Goal: Task Accomplishment & Management: Complete application form

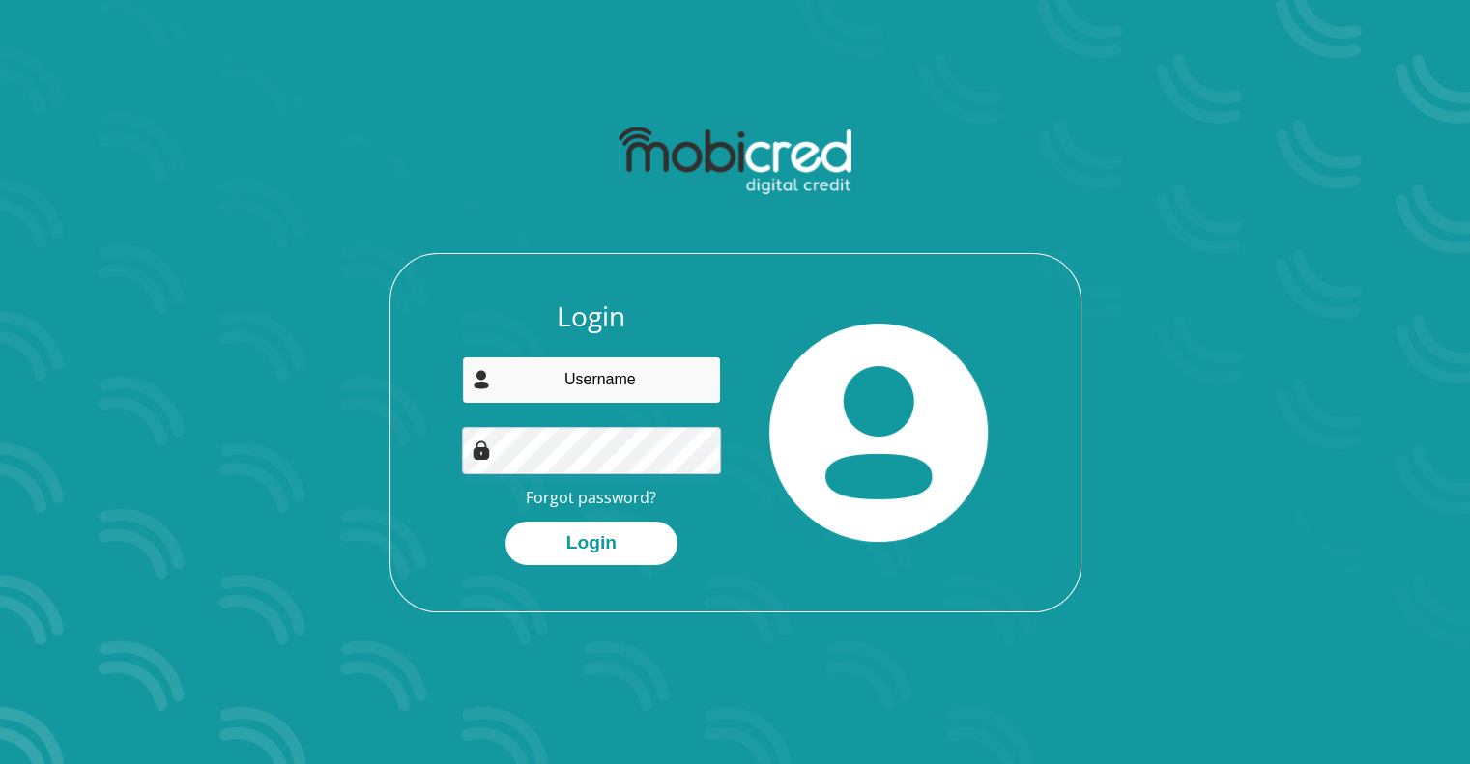
click at [633, 383] on input "email" at bounding box center [591, 380] width 259 height 47
type input "[EMAIL_ADDRESS][DOMAIN_NAME]"
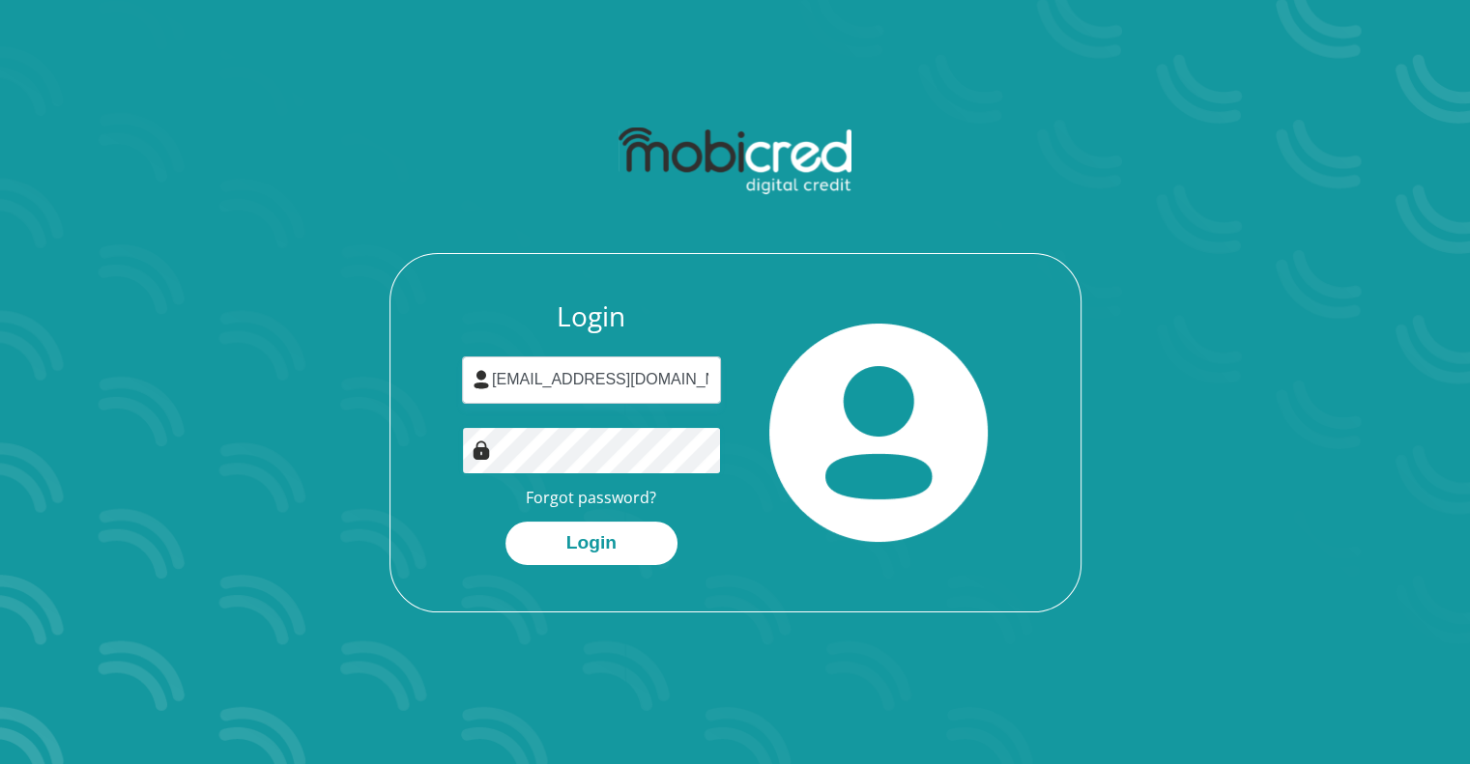
click at [505, 522] on button "Login" at bounding box center [591, 543] width 172 height 43
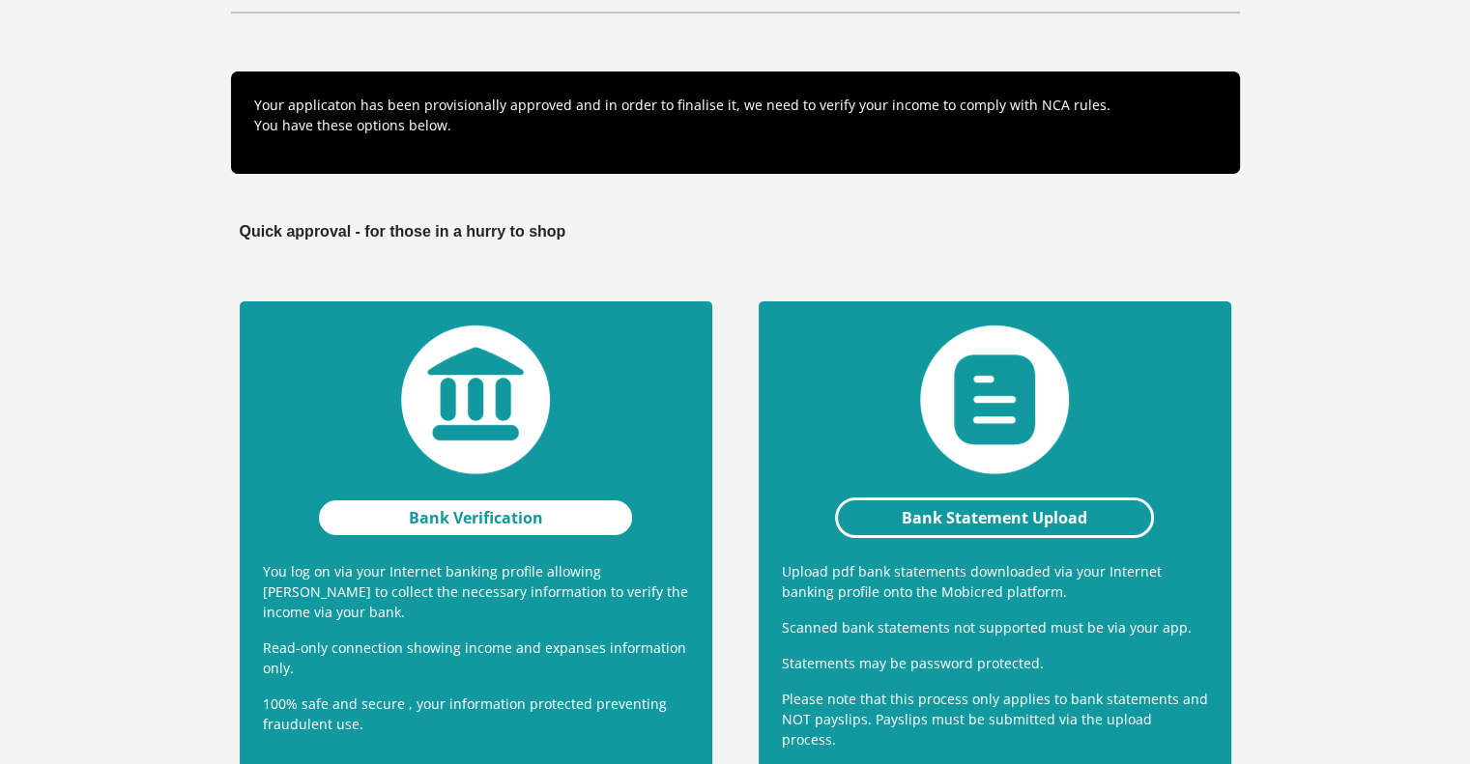
scroll to position [193, 0]
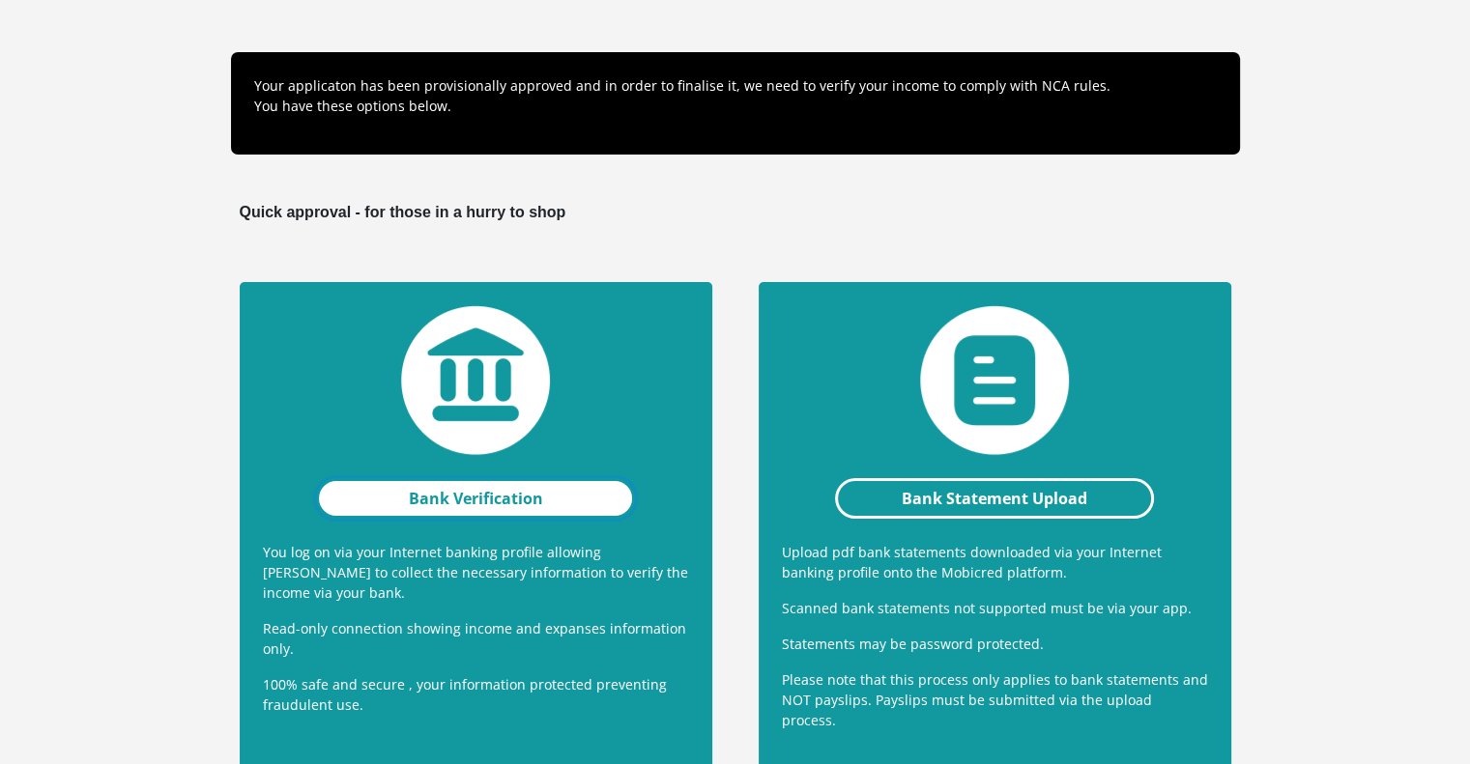
click at [558, 486] on link "Bank Verification" at bounding box center [476, 498] width 320 height 41
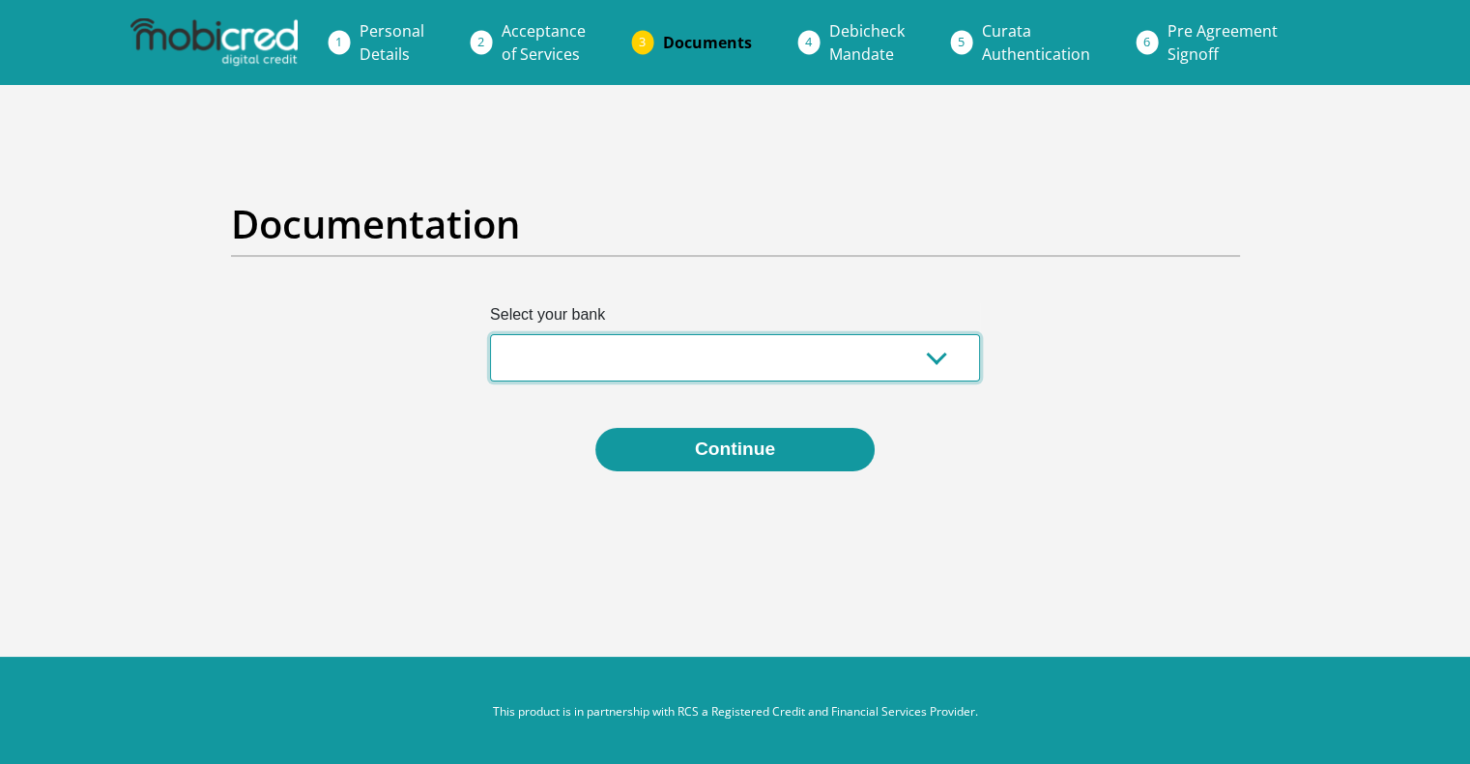
click at [577, 339] on select "Absa Capitec Bank Discovery Bank First National Bank Nedbank Standard Bank Tyme…" at bounding box center [735, 357] width 490 height 47
select select "{"id":"10","title":"Discovery Bank","institution":"Discovery Bank","alias":"dis…"
click at [490, 334] on select "Absa Capitec Bank Discovery Bank First National Bank Nedbank Standard Bank Tyme…" at bounding box center [735, 357] width 490 height 47
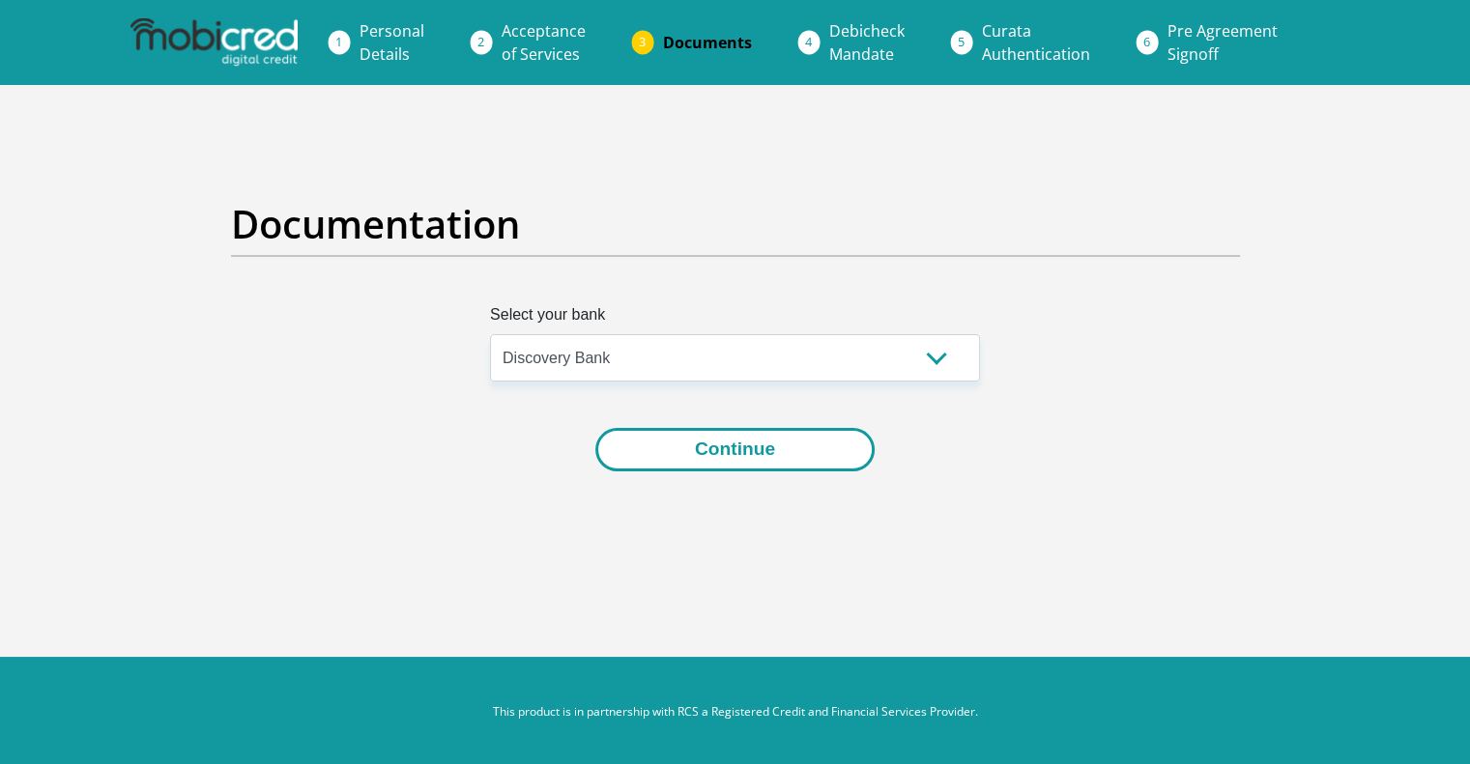
click at [691, 447] on button "Continue" at bounding box center [734, 449] width 279 height 43
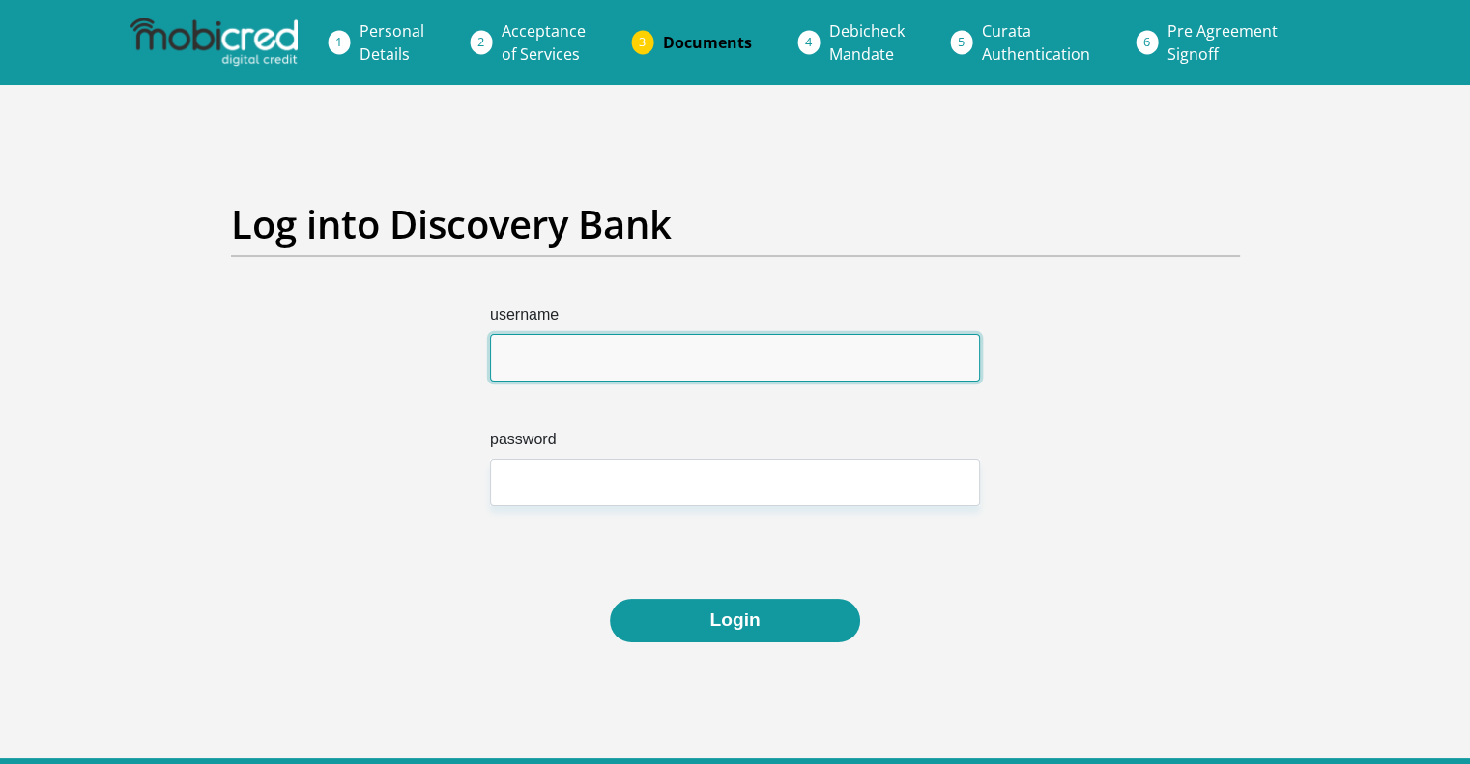
click at [583, 358] on input "username" at bounding box center [735, 357] width 490 height 47
type input "[EMAIL_ADDRESS][DOMAIN_NAME]"
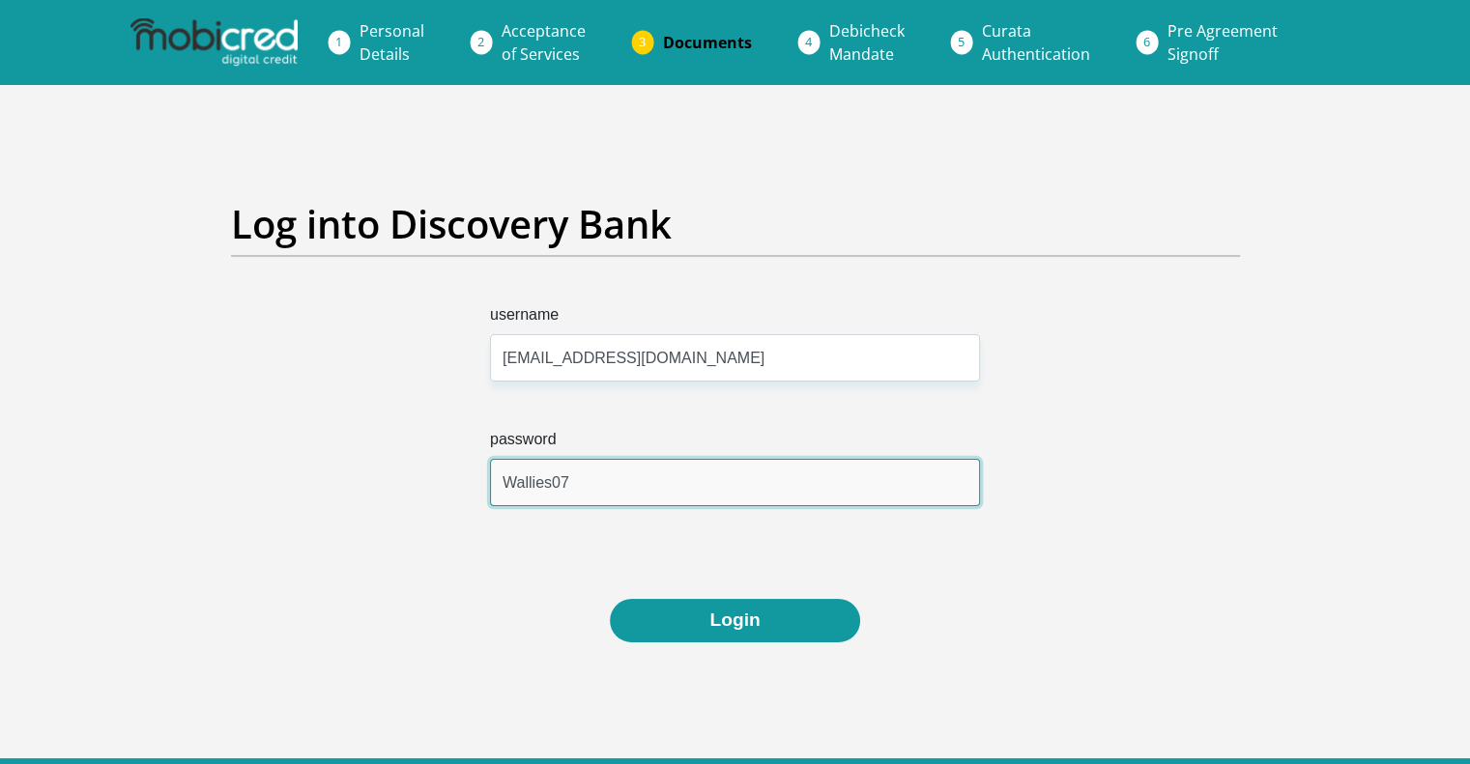
type input "Wallies07"
click at [610, 599] on button "Login" at bounding box center [734, 620] width 249 height 43
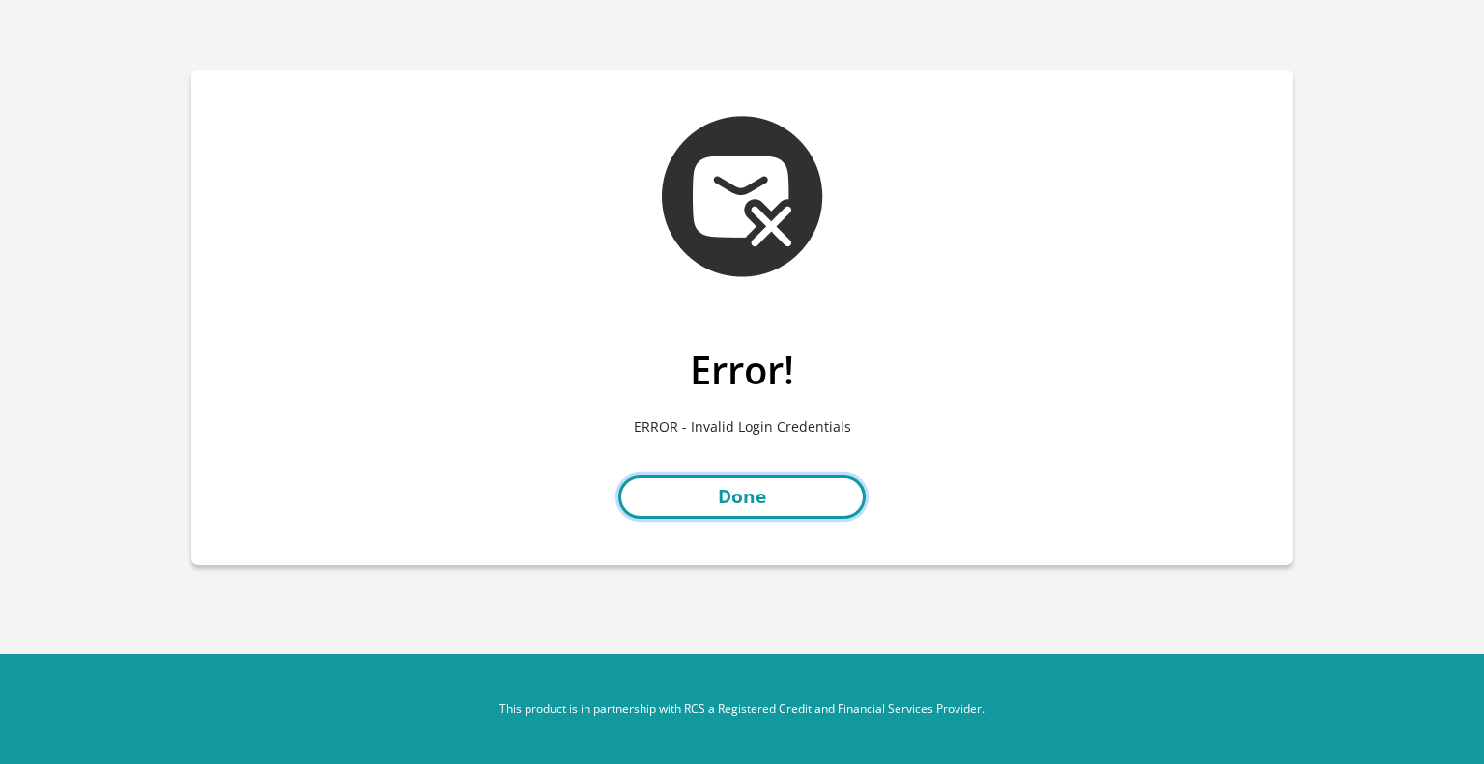
click at [753, 502] on link "Done" at bounding box center [742, 496] width 247 height 43
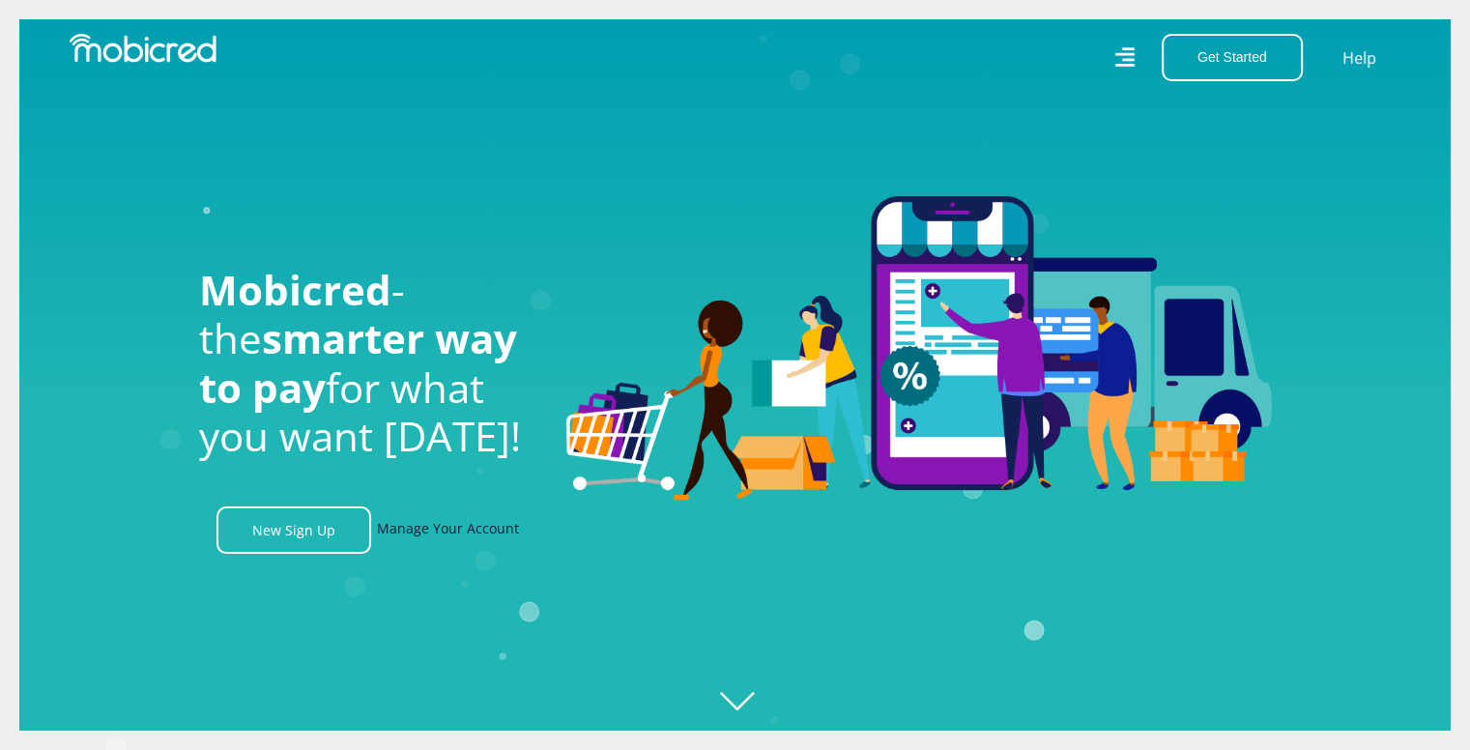
click at [457, 544] on link "Manage Your Account" at bounding box center [448, 529] width 142 height 47
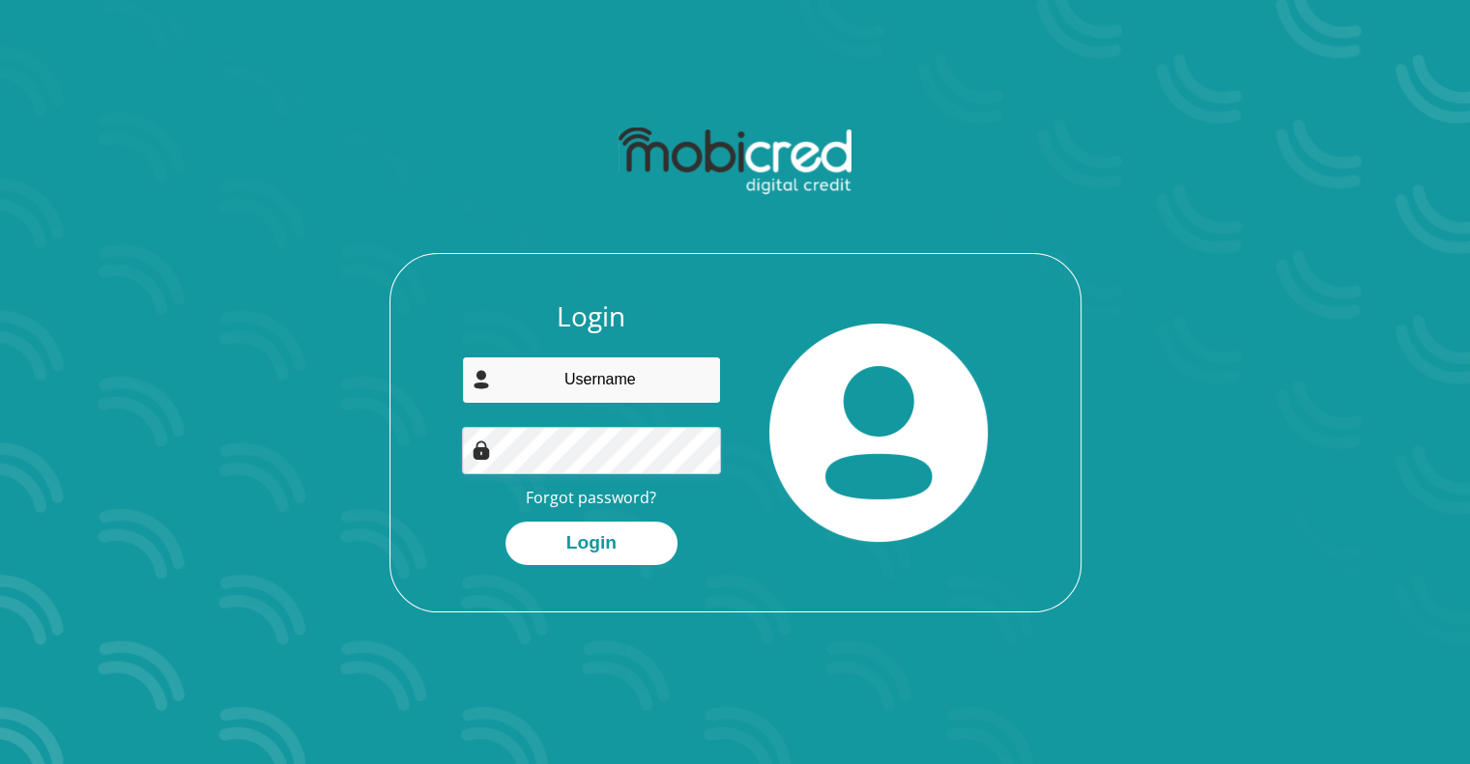
drag, startPoint x: 591, startPoint y: 370, endPoint x: 615, endPoint y: 399, distance: 37.1
click at [591, 370] on input "email" at bounding box center [591, 380] width 259 height 47
type input "[EMAIL_ADDRESS][DOMAIN_NAME]"
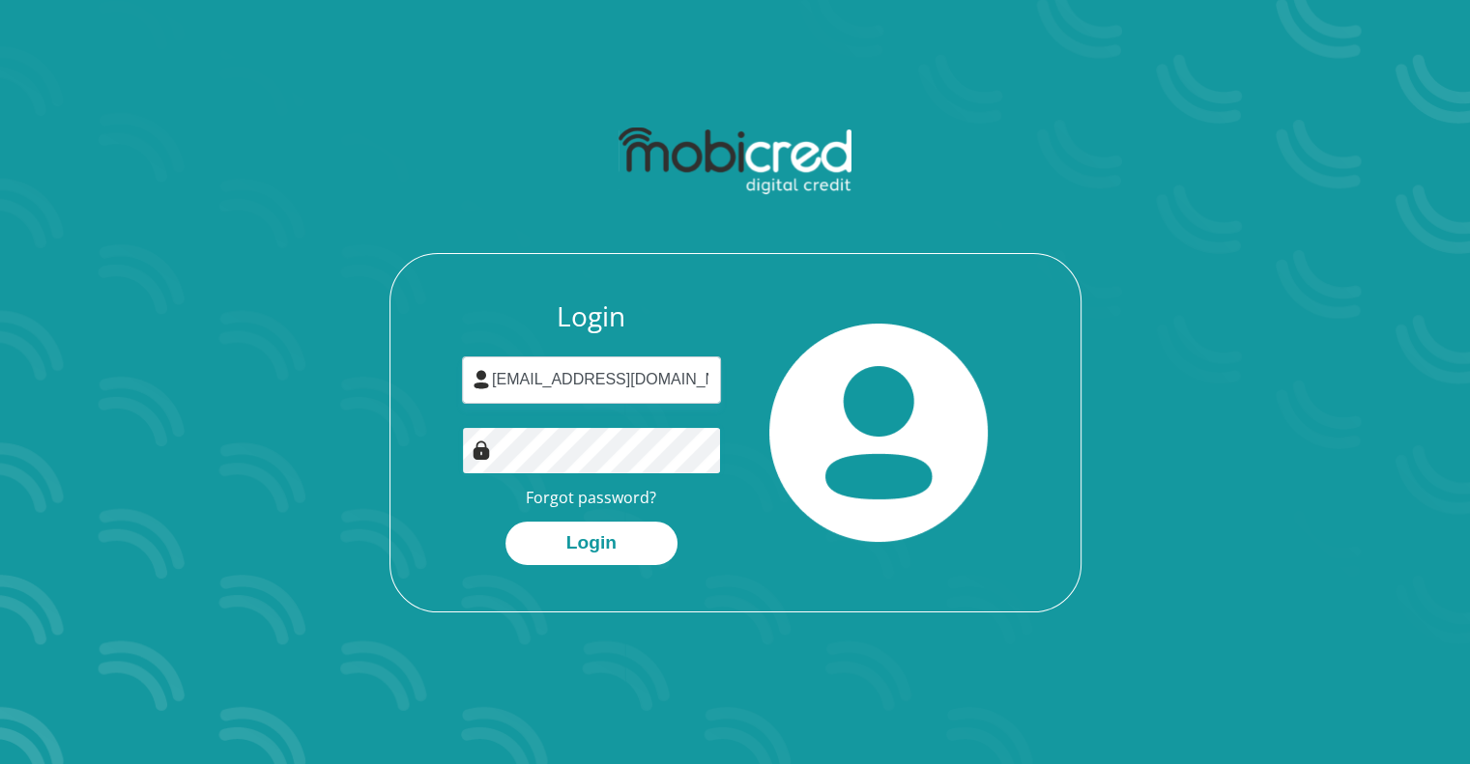
click at [505, 522] on button "Login" at bounding box center [591, 543] width 172 height 43
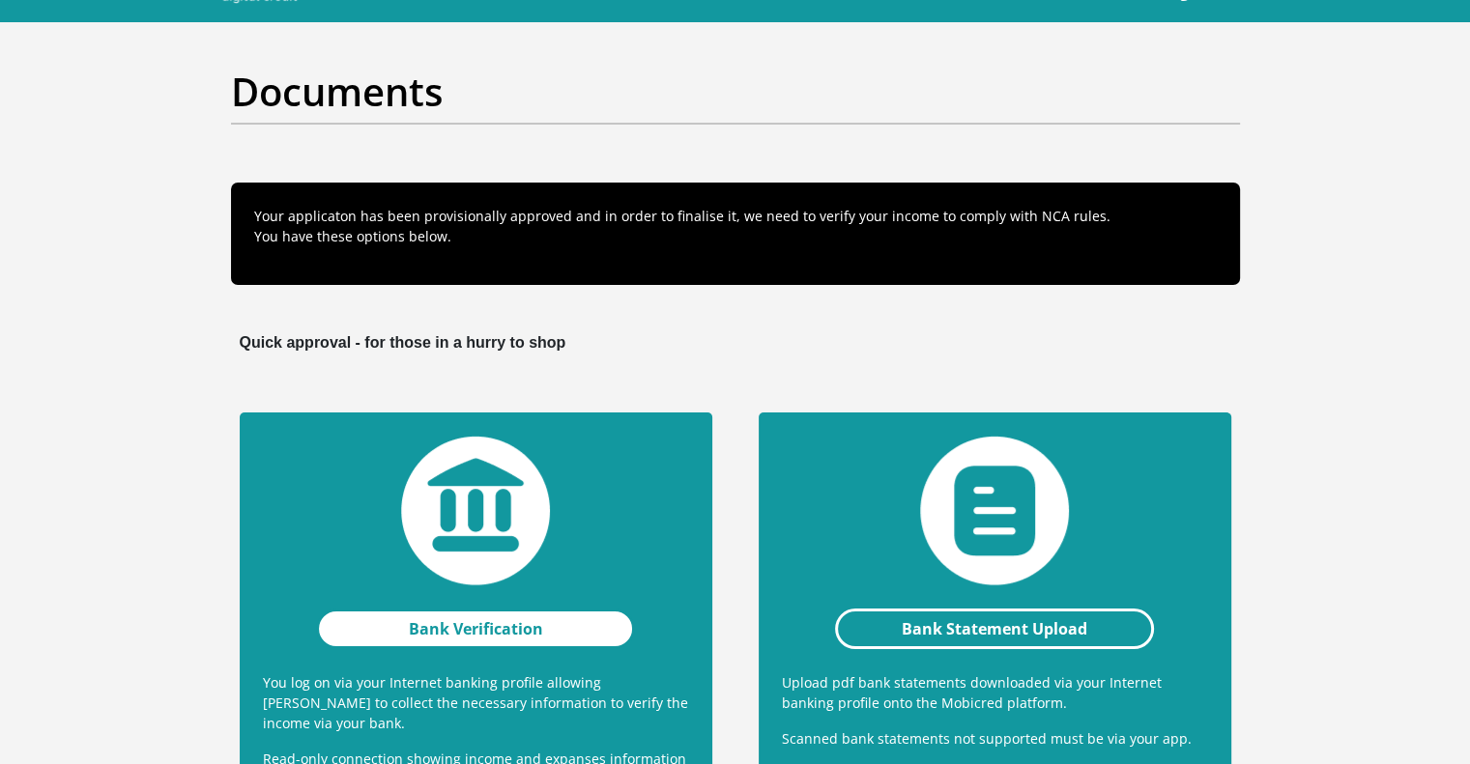
scroll to position [193, 0]
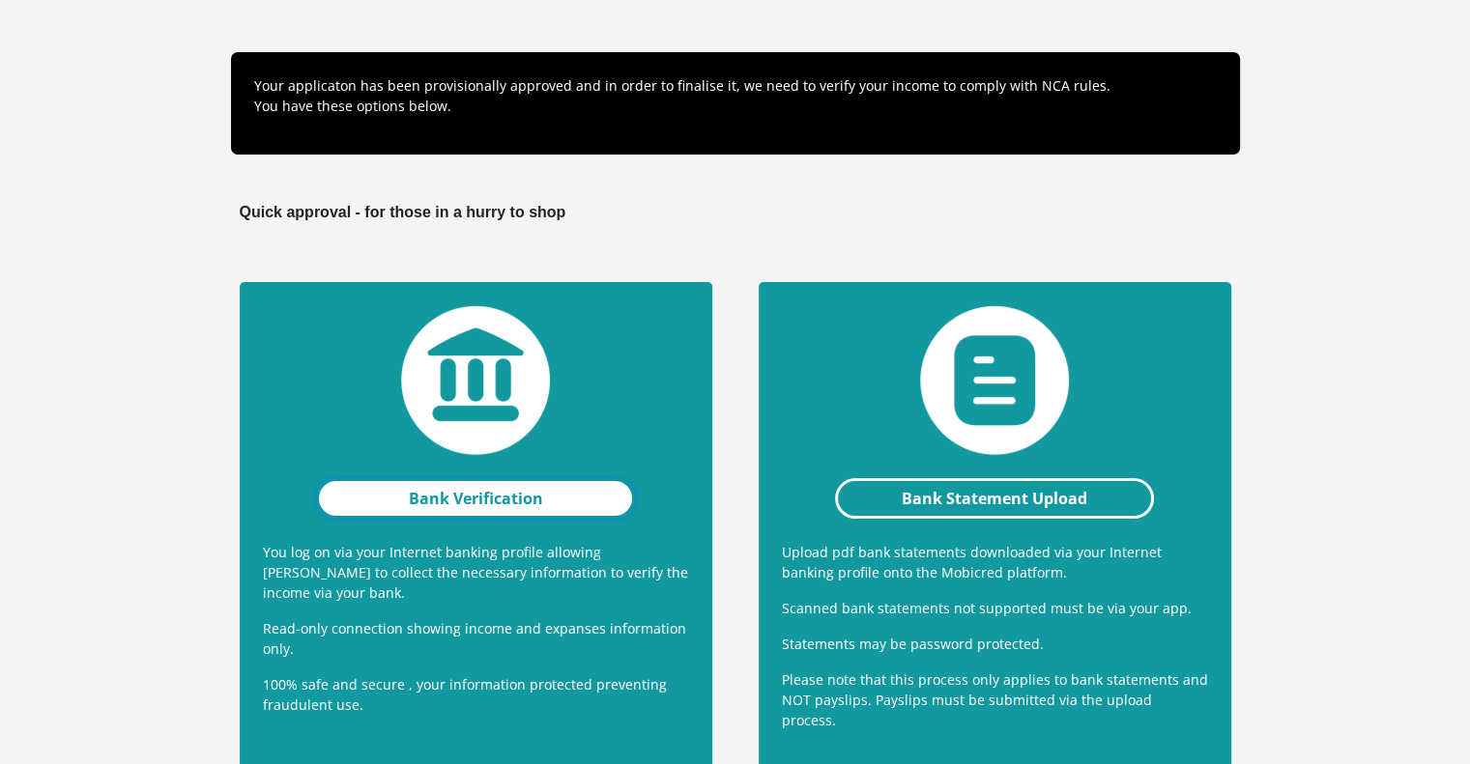
click at [477, 507] on link "Bank Verification" at bounding box center [476, 498] width 320 height 41
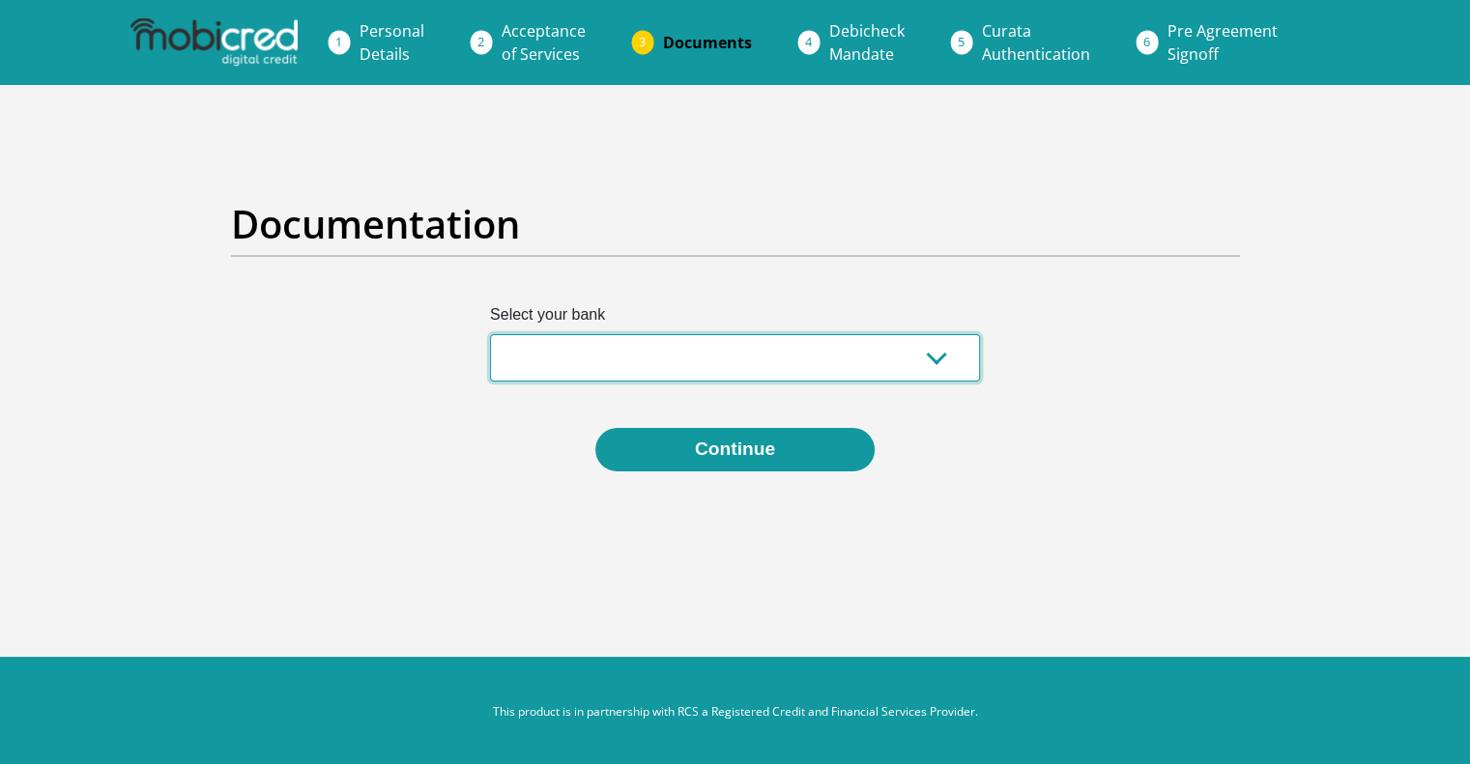
click at [699, 377] on select "Absa Capitec Bank Discovery Bank First National Bank Nedbank Standard Bank Tyme…" at bounding box center [735, 357] width 490 height 47
select select "{"id":"10","title":"Discovery Bank","institution":"Discovery Bank","alias":"dis…"
click at [490, 334] on select "Absa Capitec Bank Discovery Bank First National Bank Nedbank Standard Bank Tyme…" at bounding box center [735, 357] width 490 height 47
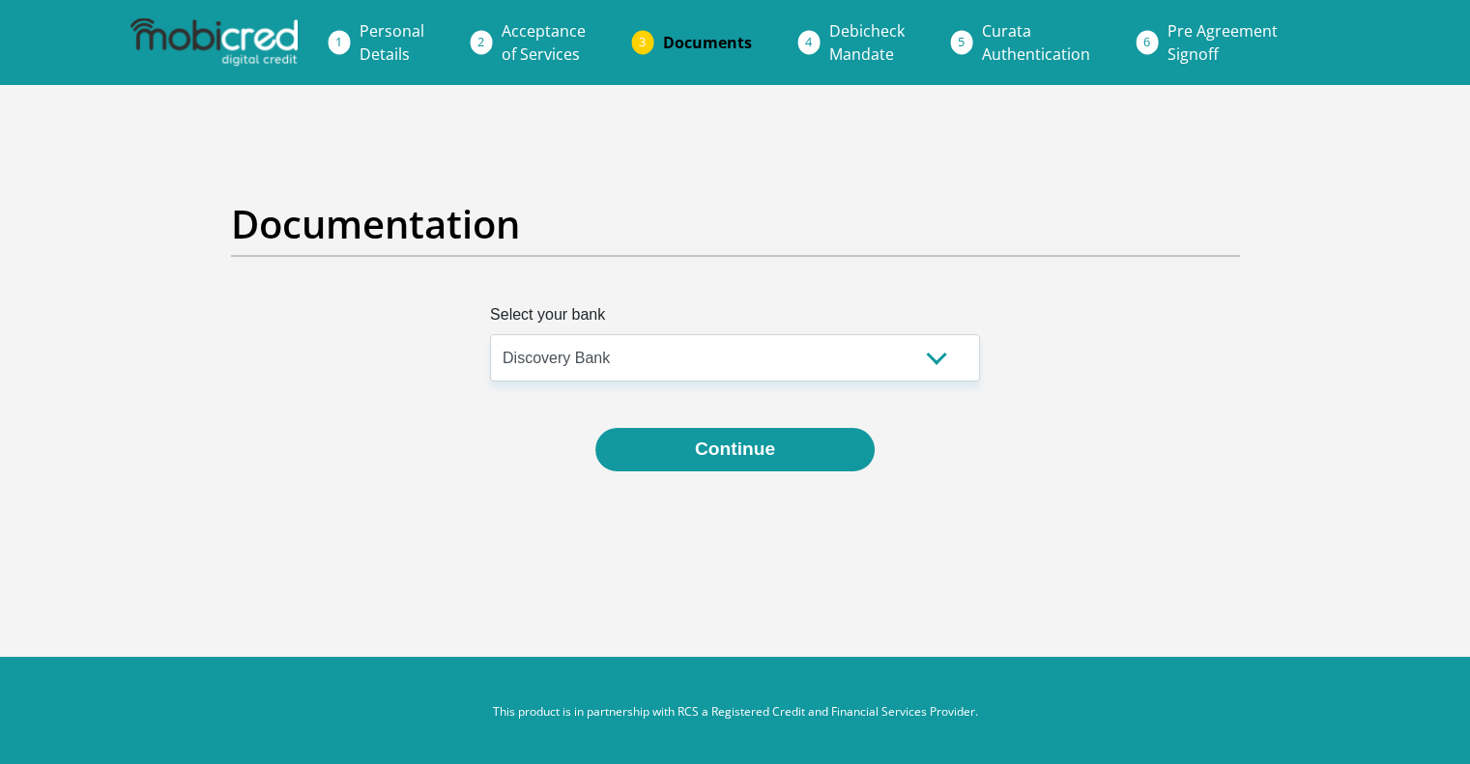
click at [695, 475] on div "Select your bank Absa Capitec Bank Discovery Bank First National Bank Nedbank S…" at bounding box center [735, 410] width 1038 height 215
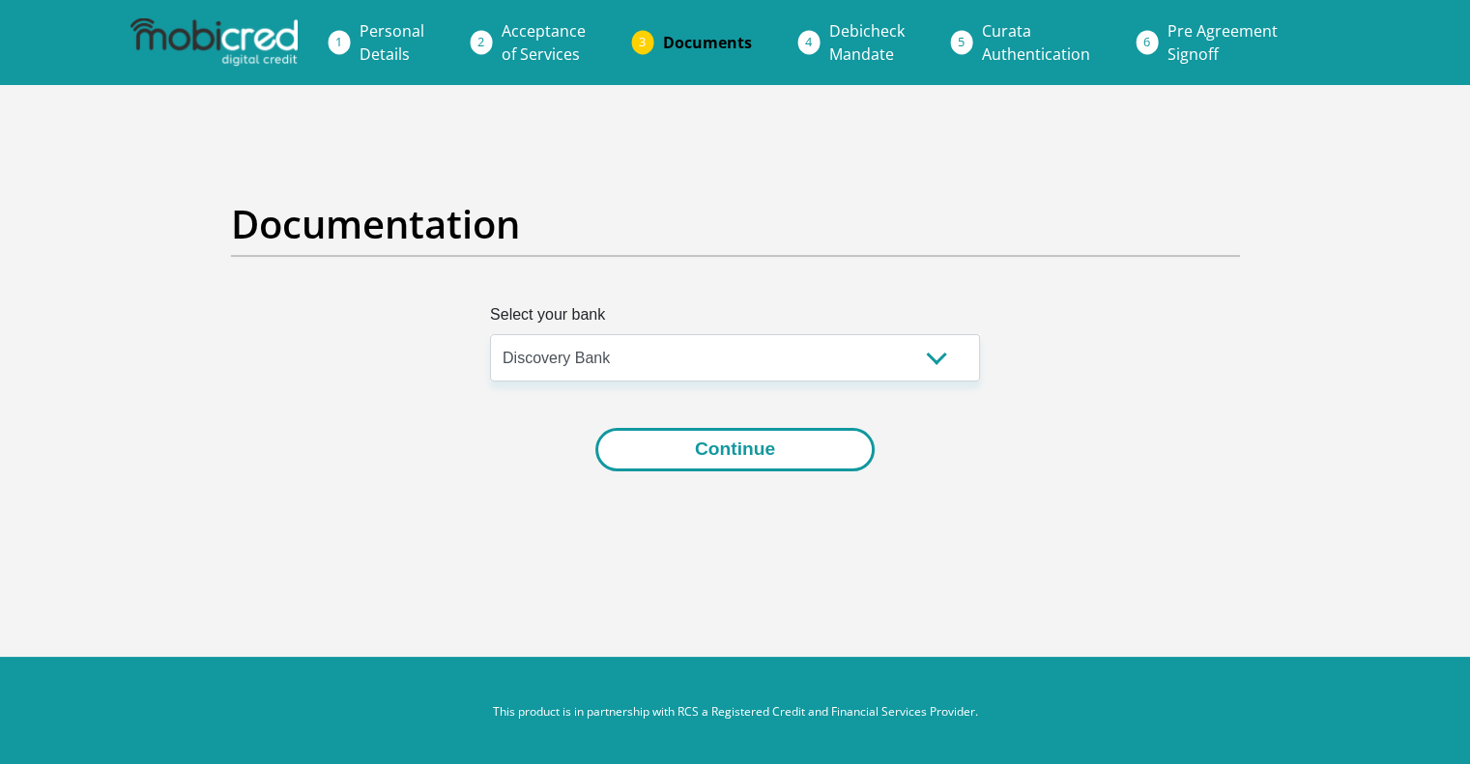
click at [692, 455] on button "Continue" at bounding box center [734, 449] width 279 height 43
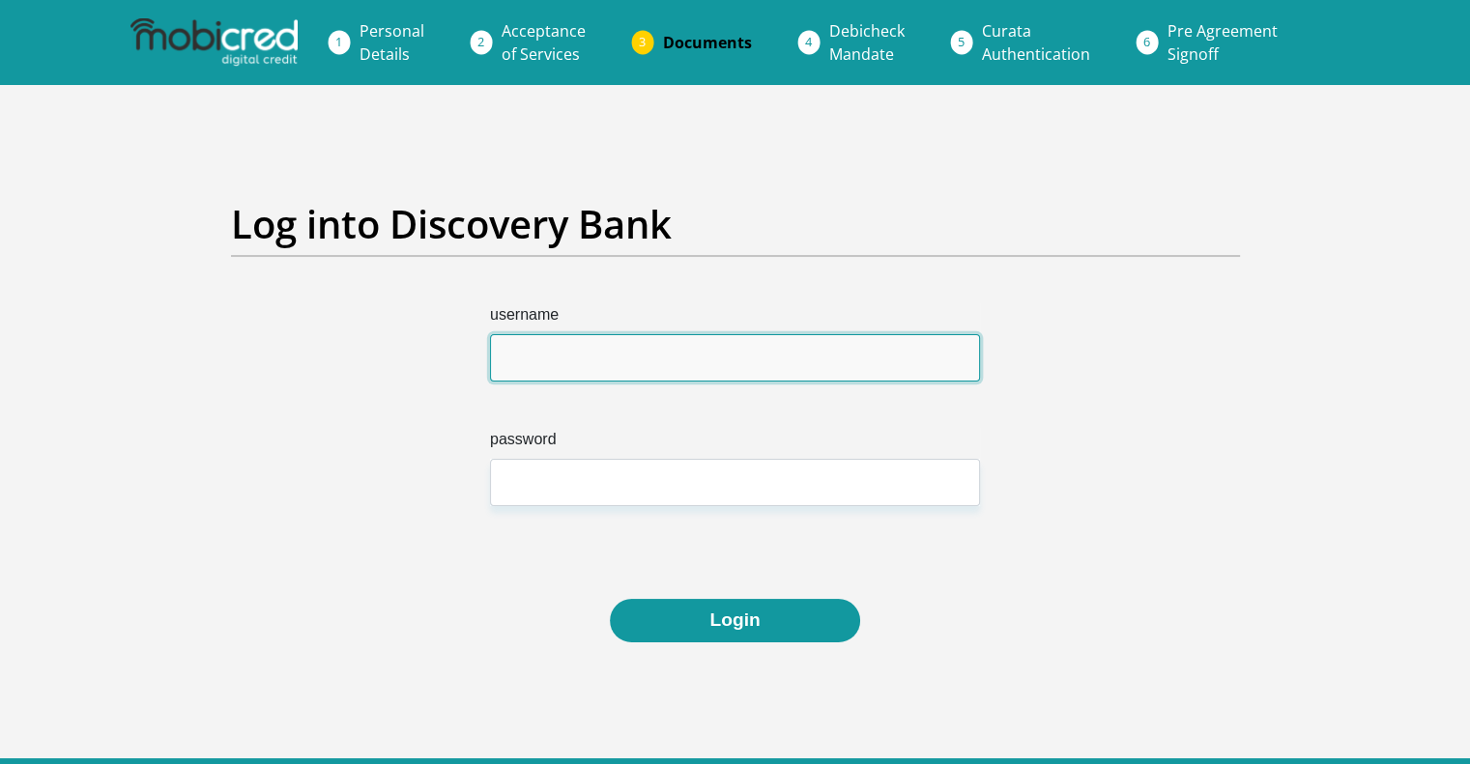
click at [611, 359] on input "username" at bounding box center [735, 357] width 490 height 47
type input "christianvdw"
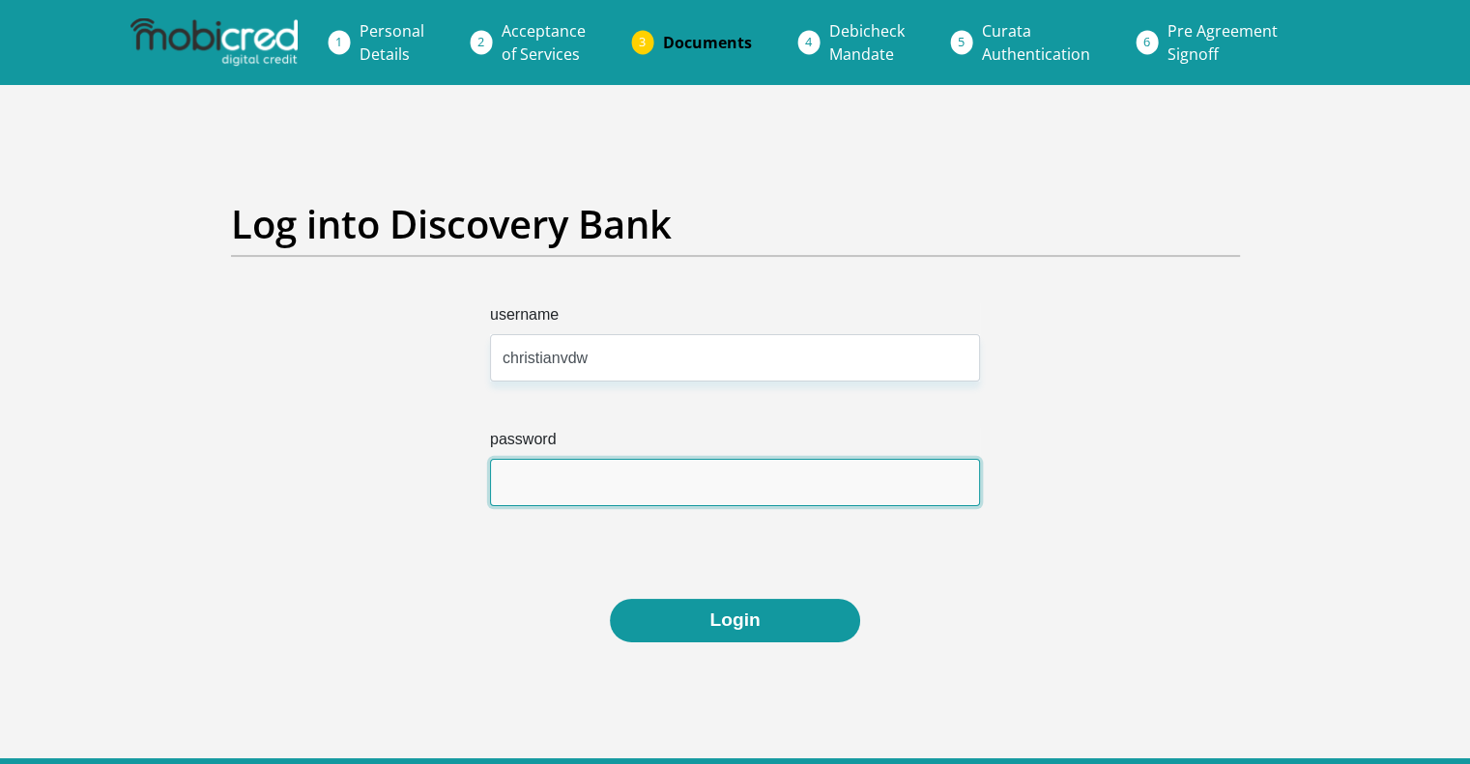
click at [653, 471] on input "password" at bounding box center [735, 482] width 490 height 47
type input "Wallies07"
click at [610, 599] on button "Login" at bounding box center [734, 620] width 249 height 43
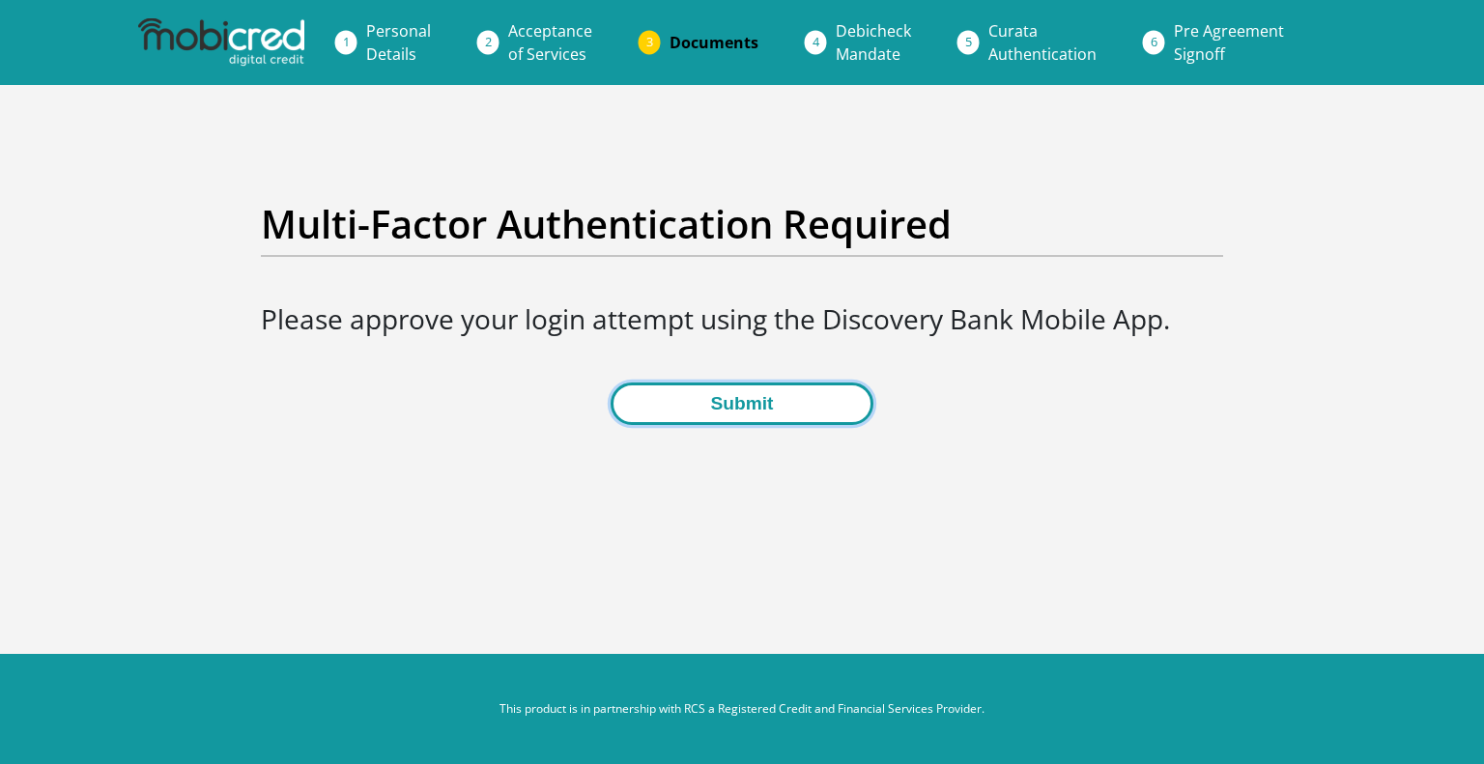
click at [728, 405] on button "Submit" at bounding box center [742, 404] width 262 height 43
